Goal: Task Accomplishment & Management: Use online tool/utility

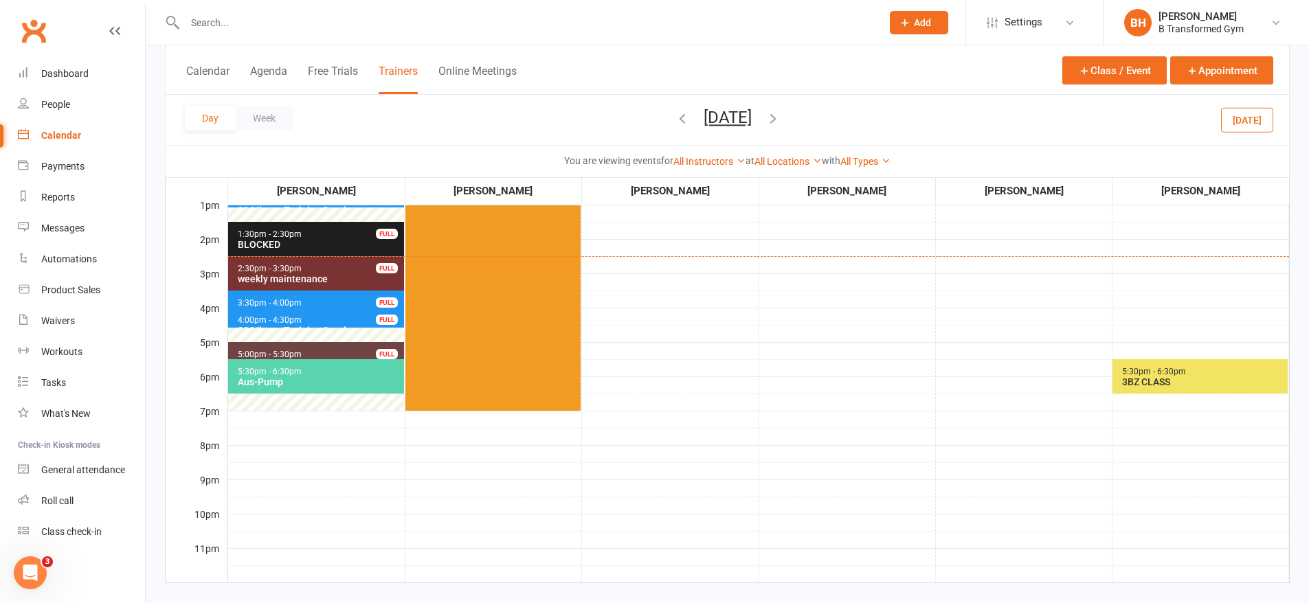
click at [1015, 448] on td "6:30am - 7:30am Stretch & Re- Set Class Room" at bounding box center [1023, 238] width 177 height 687
click at [1040, 466] on td "6:30am - 7:30am Stretch & Re- Set Class Room" at bounding box center [1023, 238] width 177 height 687
click at [1048, 381] on td "6:30am - 7:30am Stretch & Re- Set Class Room" at bounding box center [1023, 238] width 177 height 687
click at [81, 534] on div "Class check-in" at bounding box center [71, 531] width 60 height 11
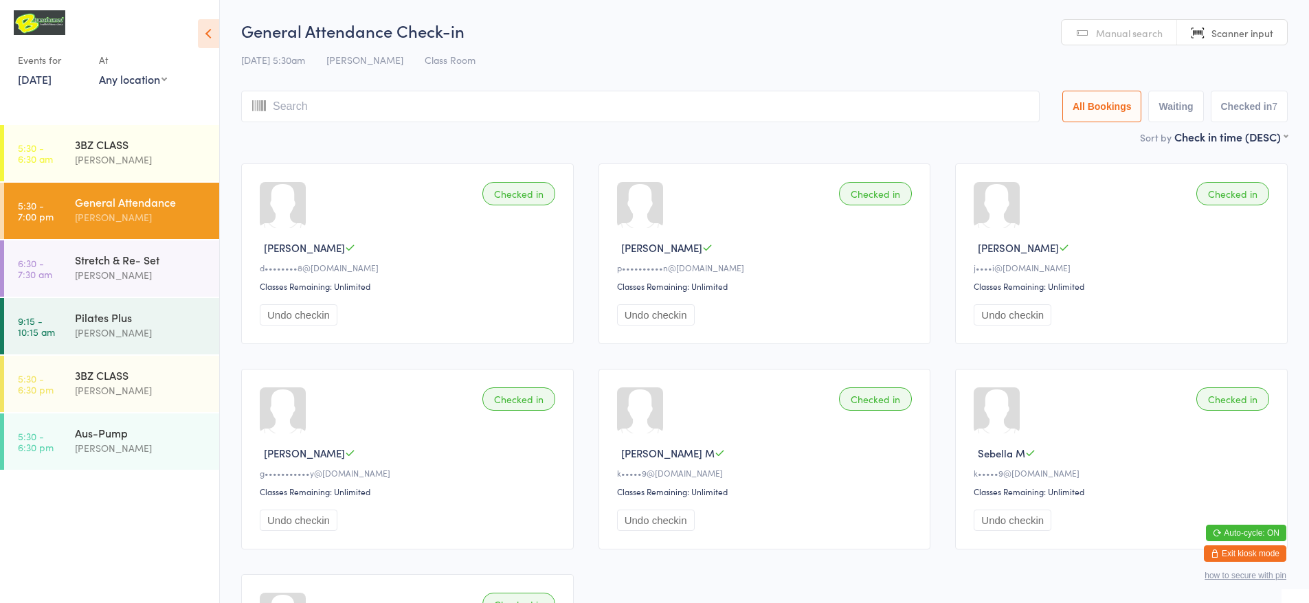
click at [526, 102] on input "search" at bounding box center [640, 107] width 798 height 32
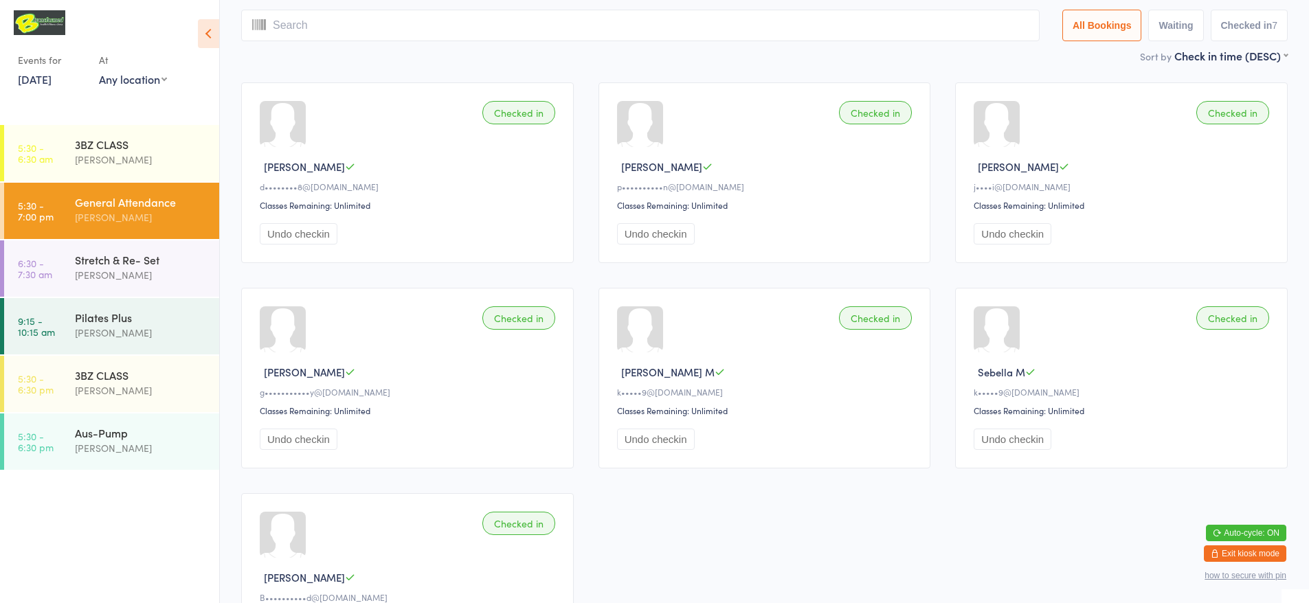
scroll to position [91, 0]
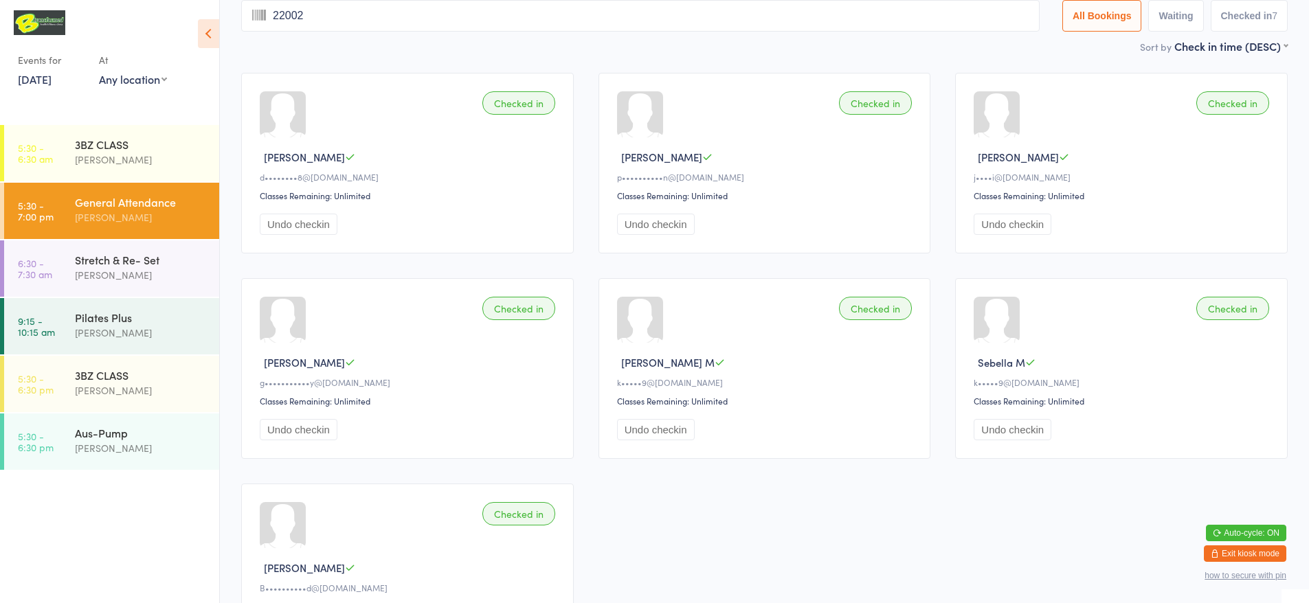
type input "220022"
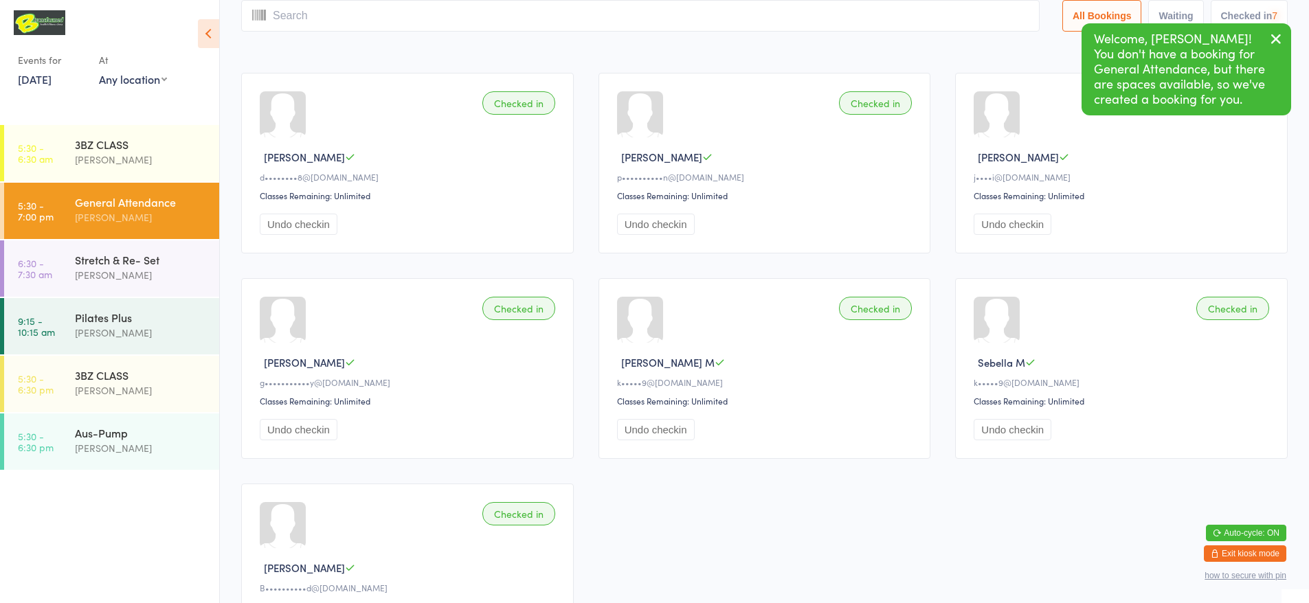
scroll to position [0, 0]
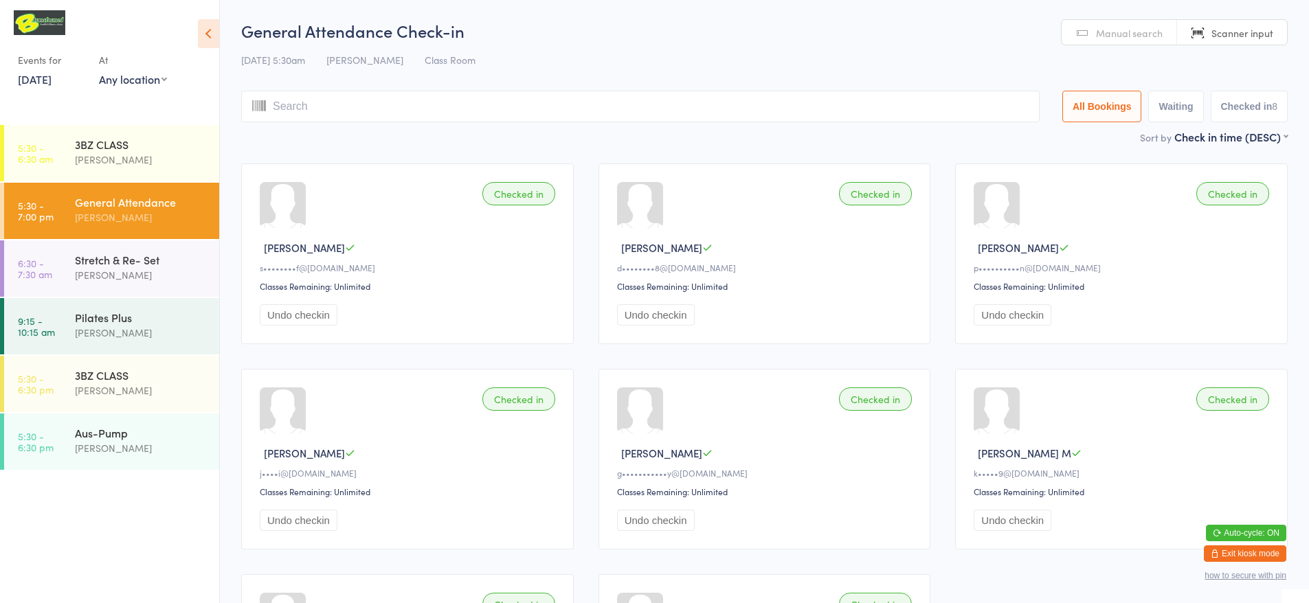
click at [542, 102] on input "search" at bounding box center [640, 107] width 798 height 32
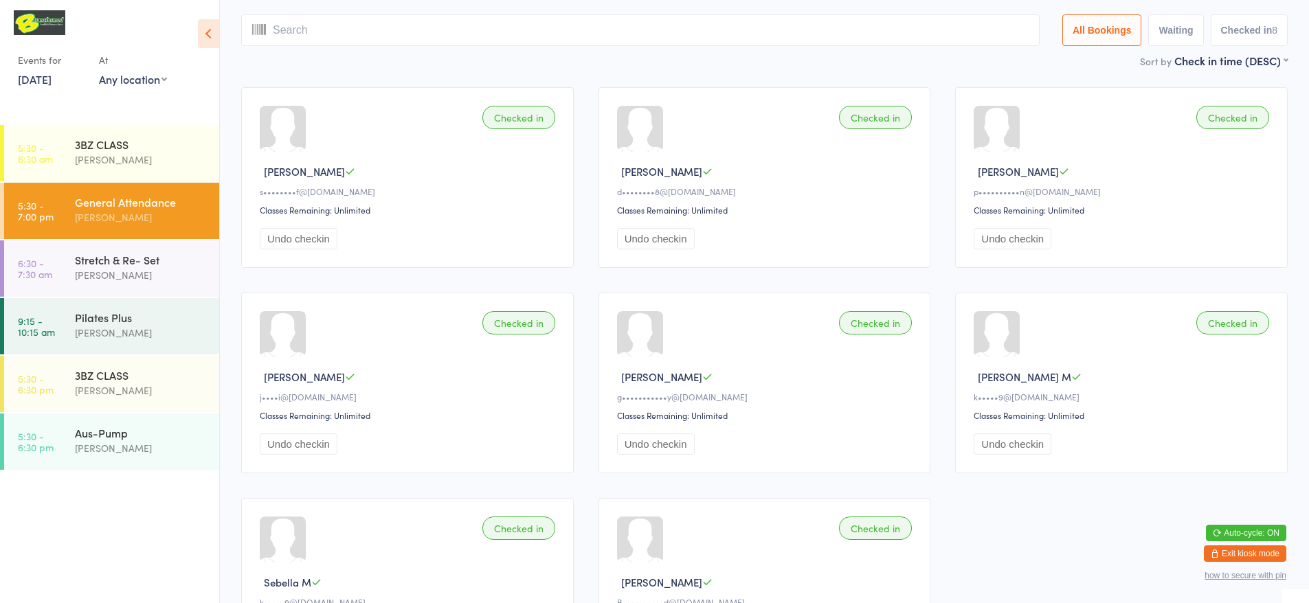
scroll to position [91, 0]
